Goal: Find contact information: Find contact information

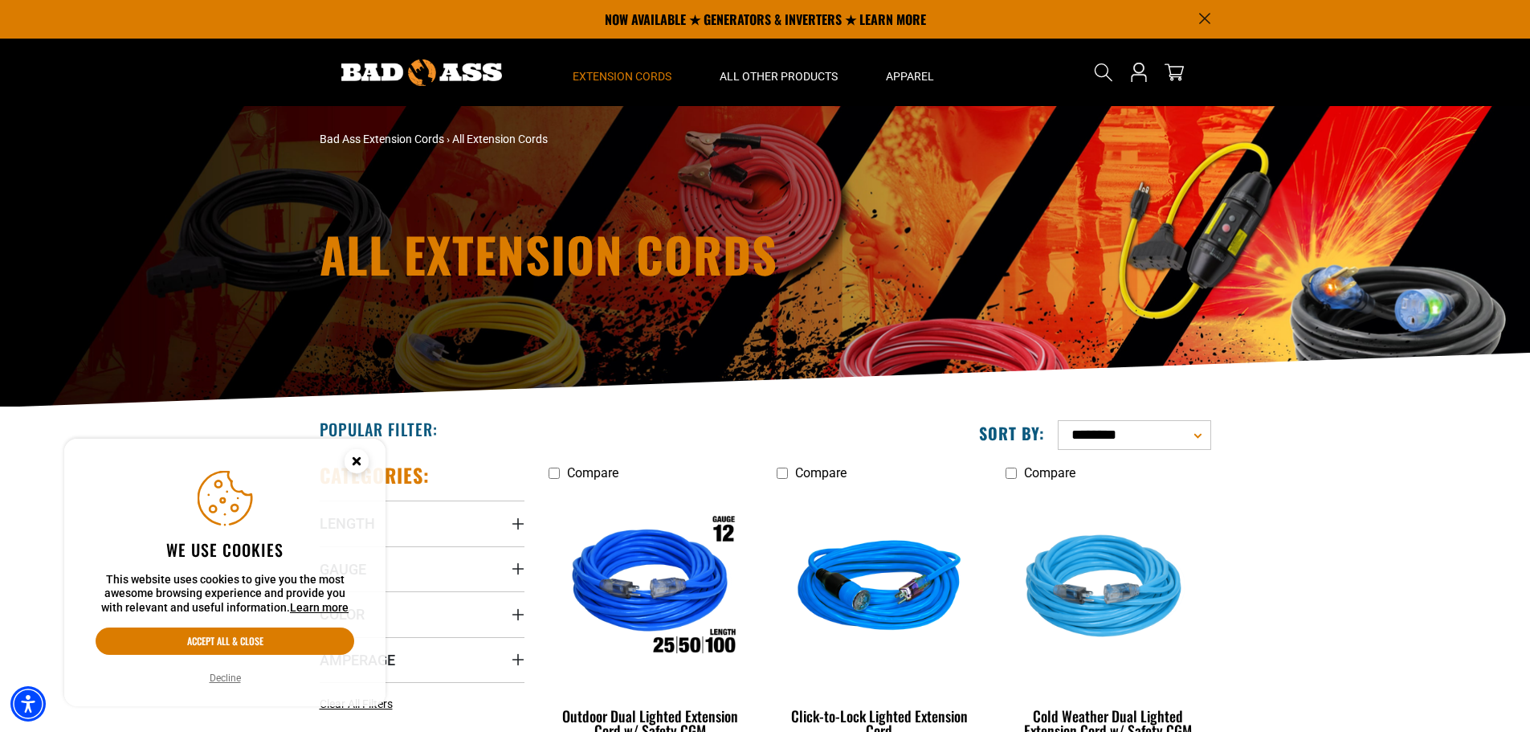
click at [357, 455] on circle "Cookie Consent" at bounding box center [357, 461] width 24 height 24
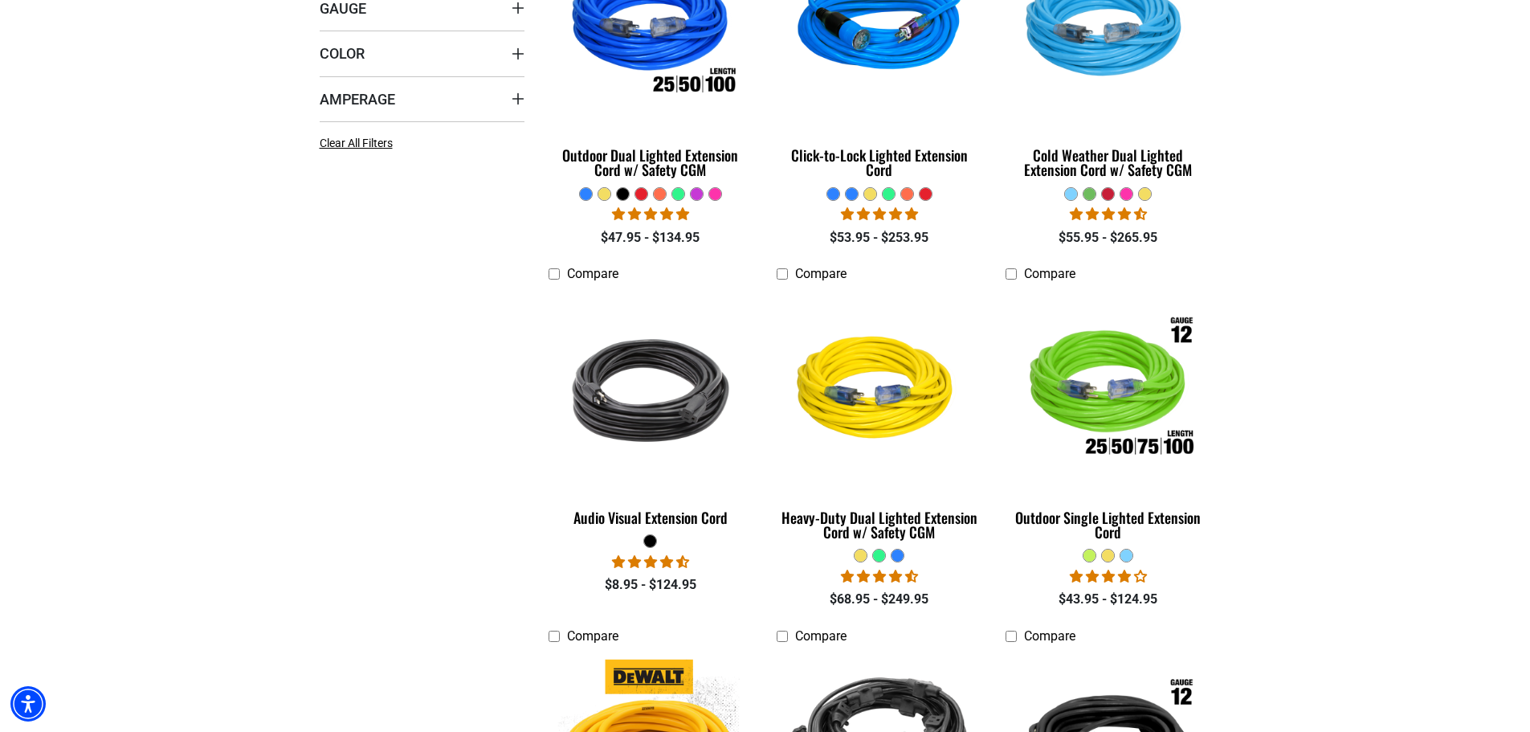
scroll to position [723, 0]
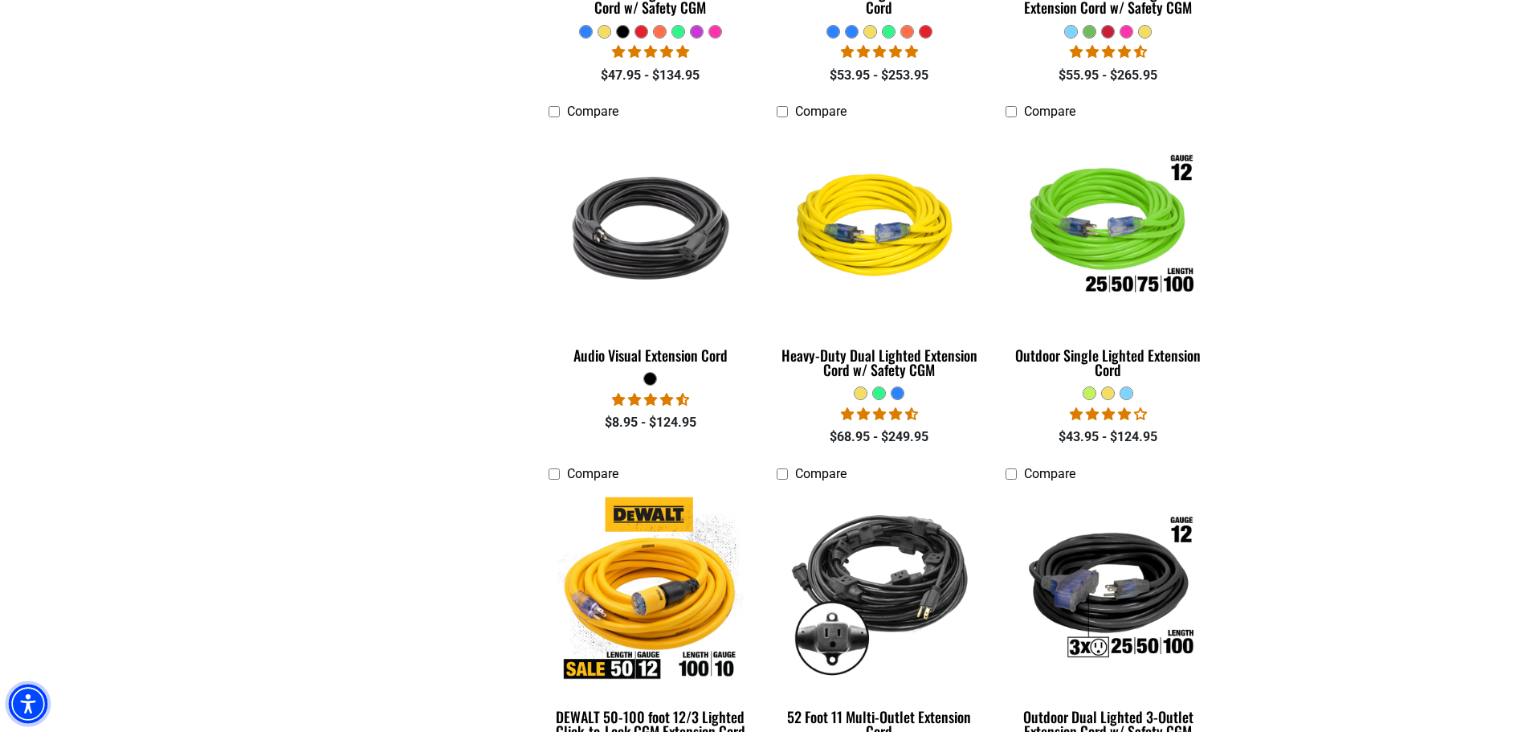
click at [30, 707] on img "Accessibility Menu" at bounding box center [28, 703] width 39 height 39
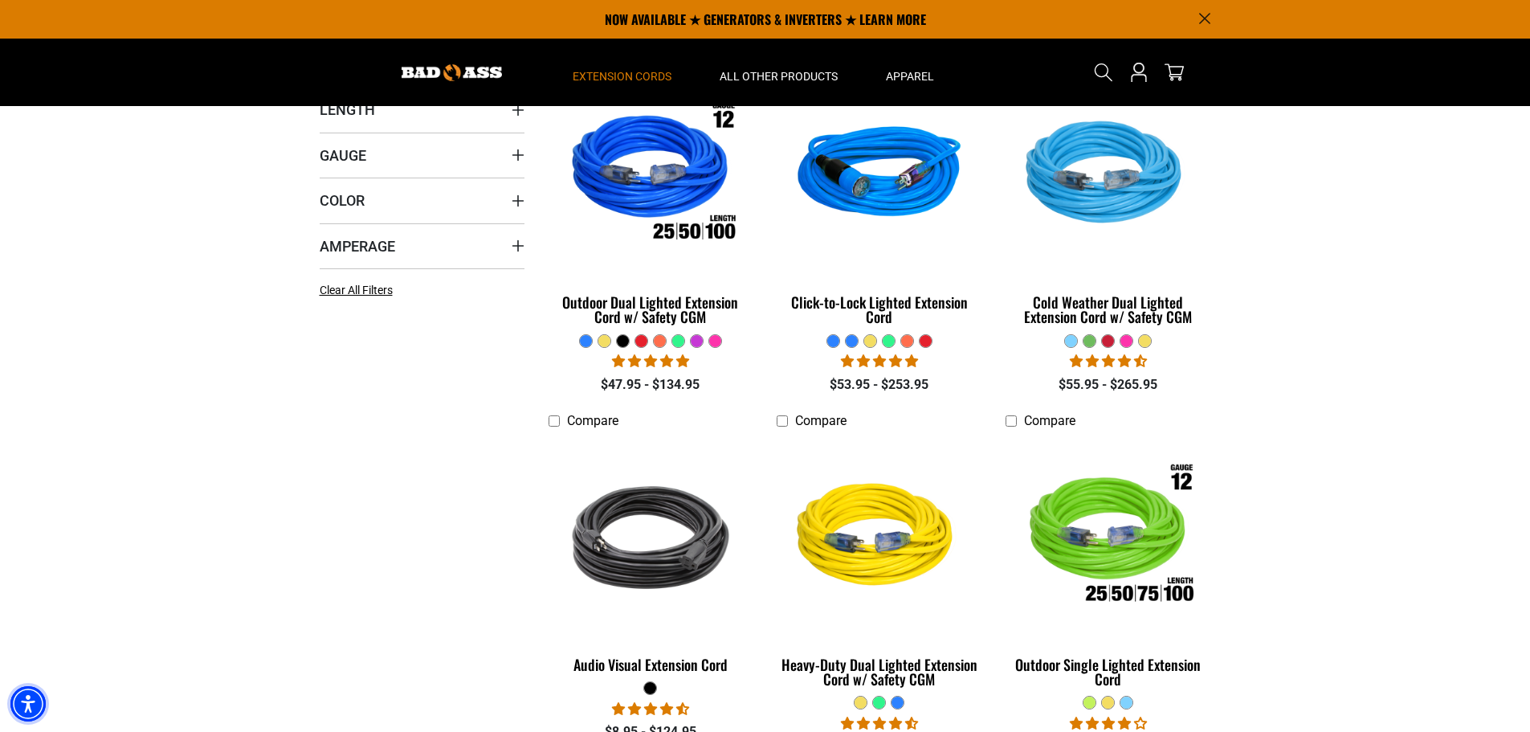
scroll to position [402, 0]
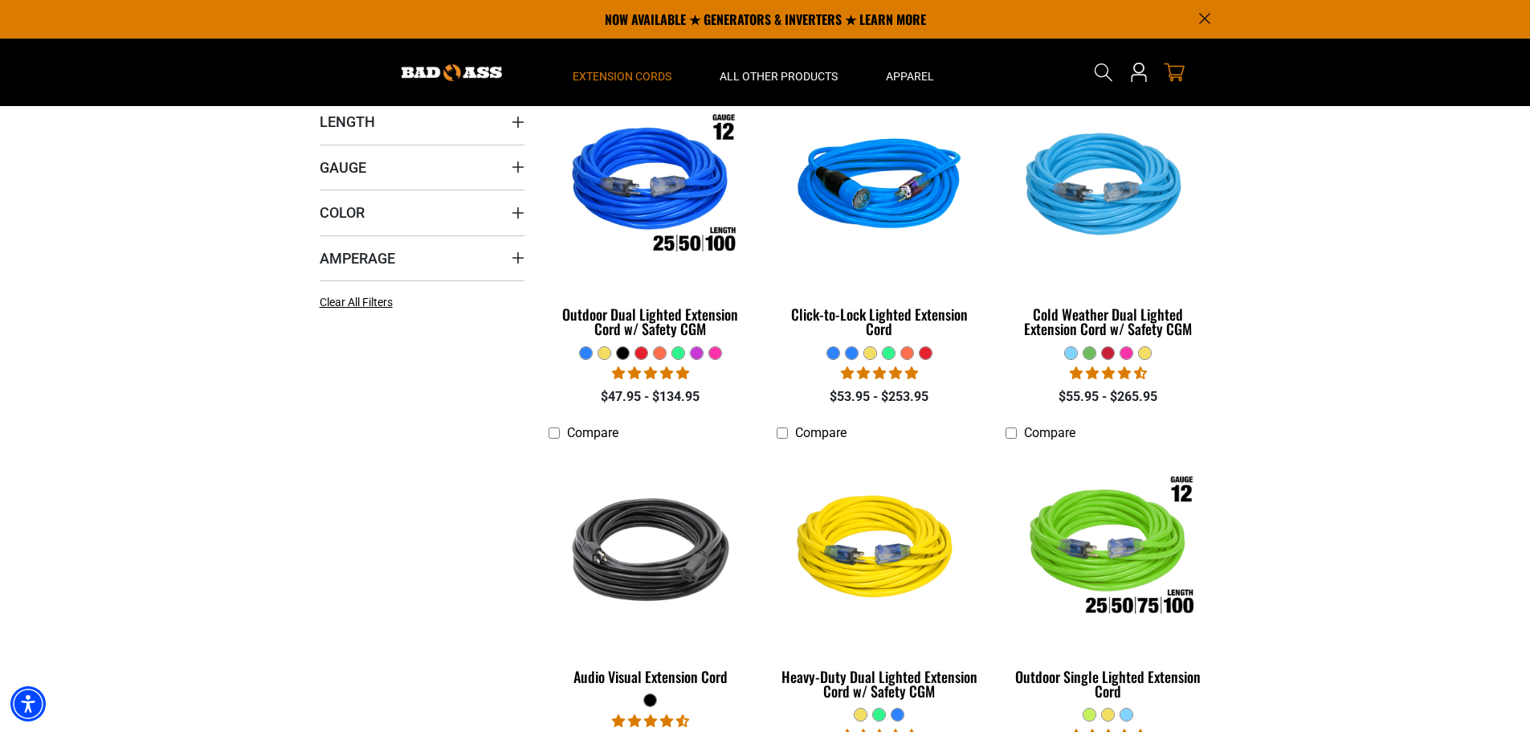
click at [1179, 71] on icon "cart" at bounding box center [1174, 72] width 21 height 21
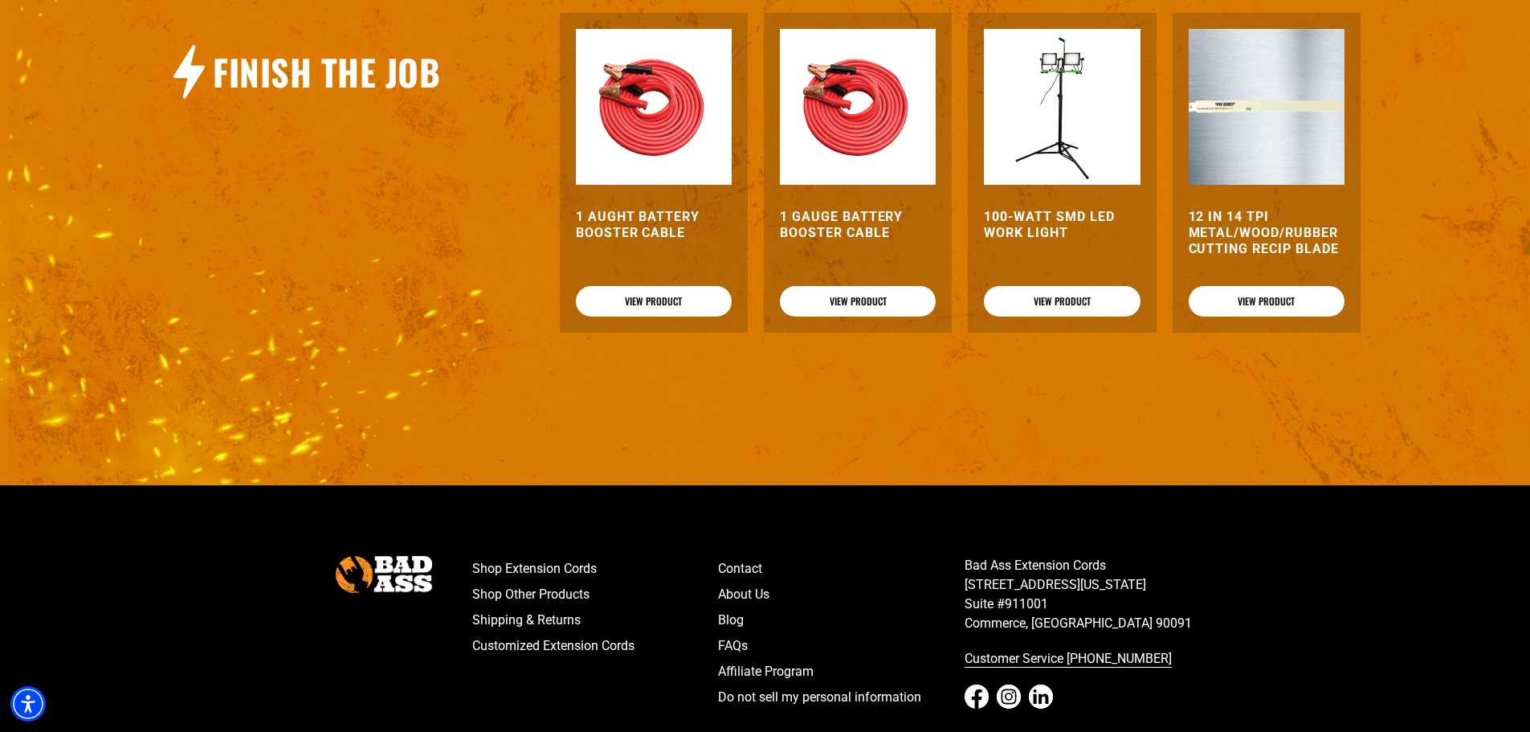
scroll to position [912, 0]
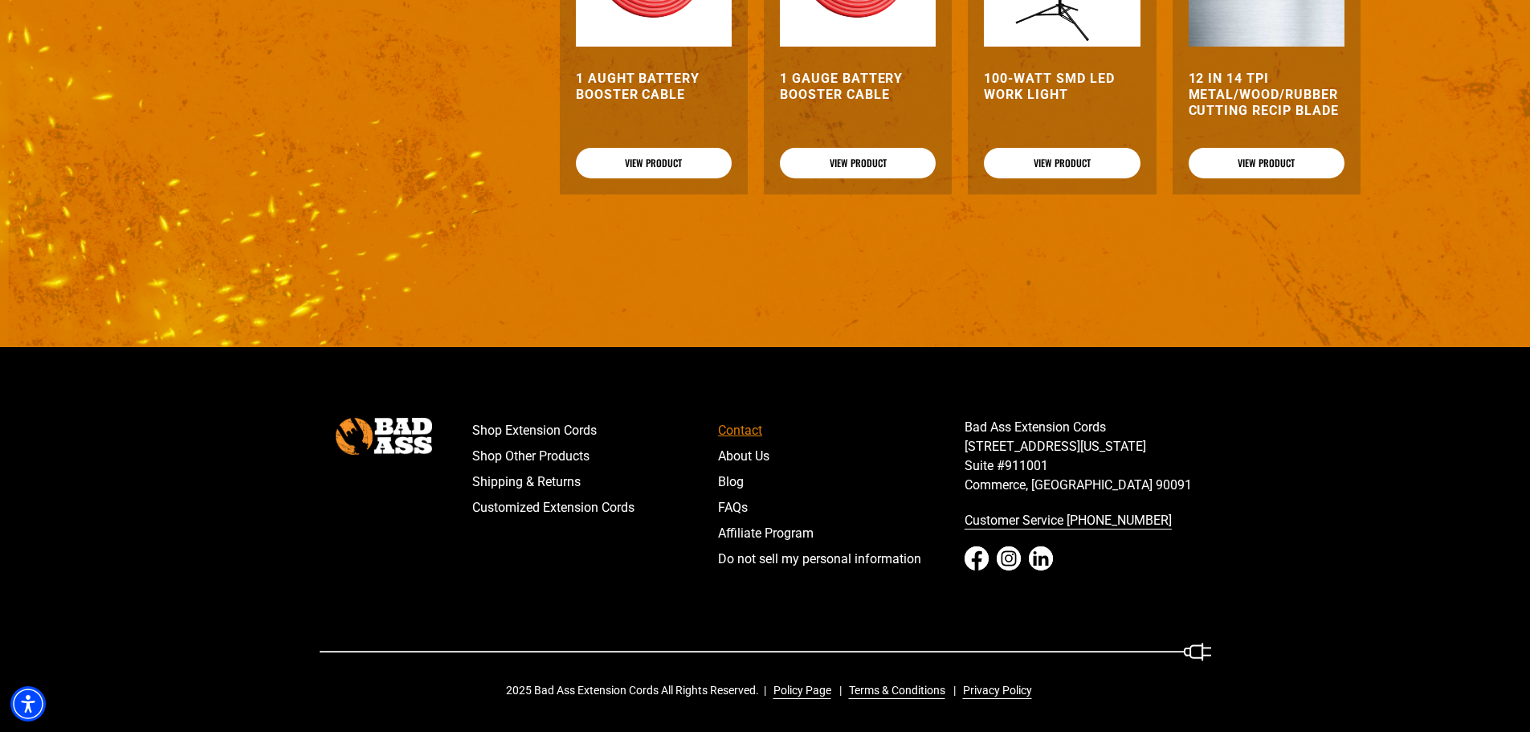
click at [732, 431] on link "Contact" at bounding box center [841, 431] width 247 height 26
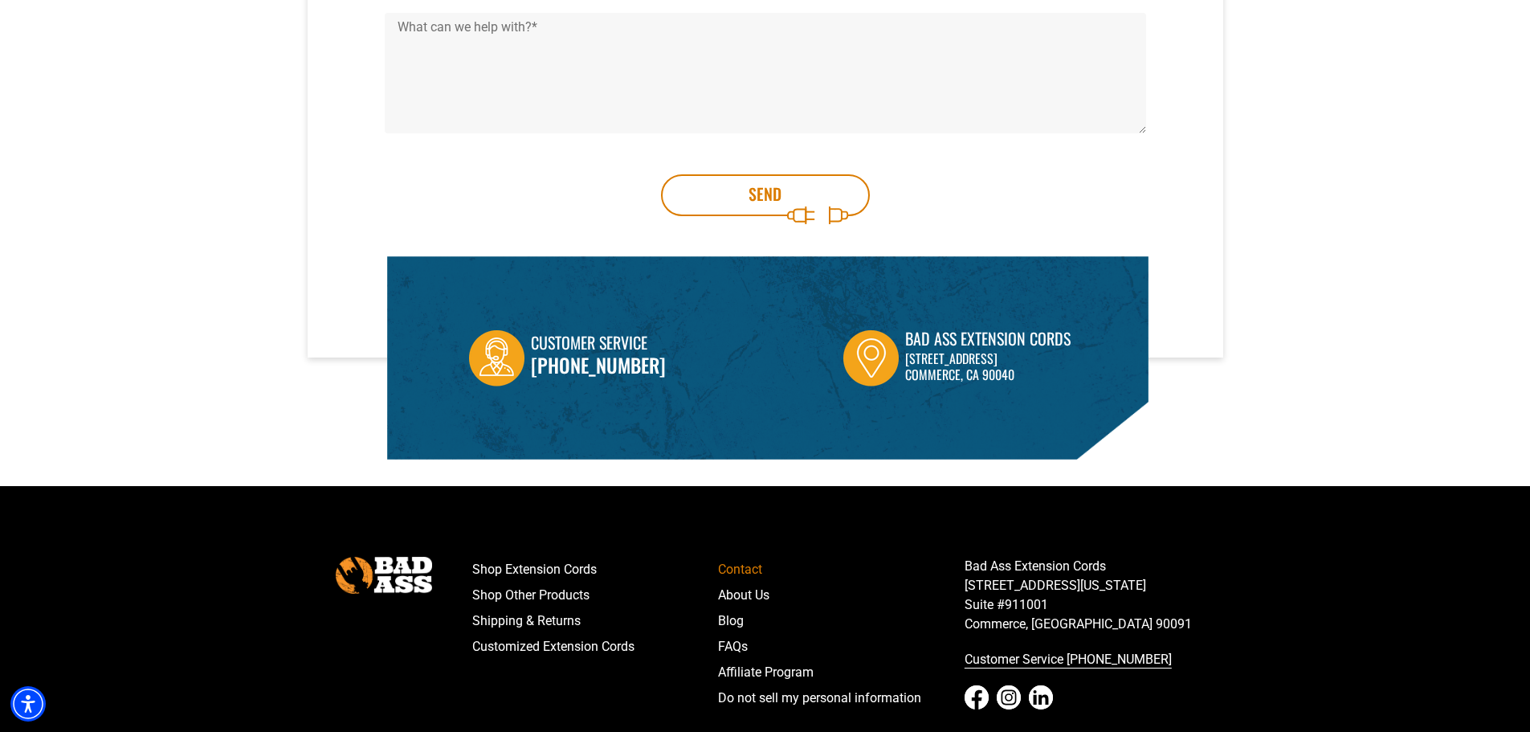
scroll to position [402, 0]
